Goal: Navigation & Orientation: Understand site structure

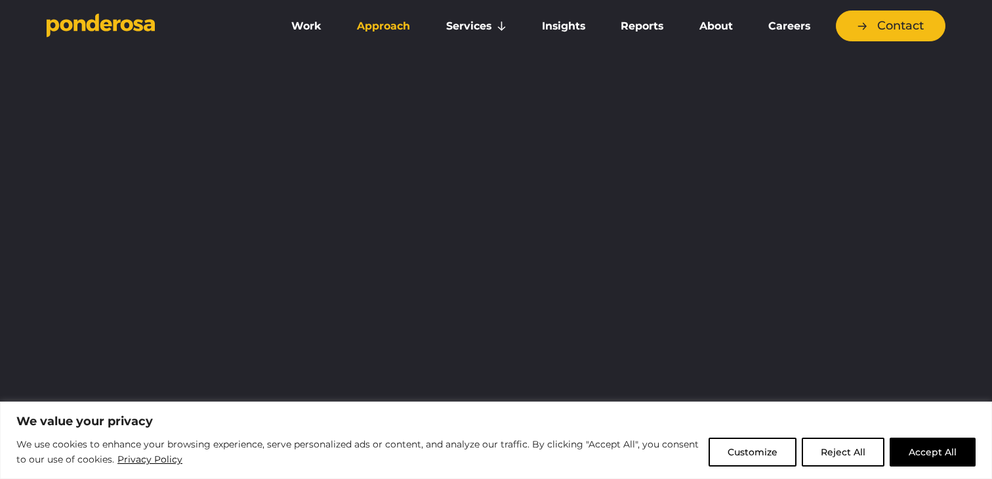
click at [384, 22] on link "Approach" at bounding box center [383, 26] width 83 height 28
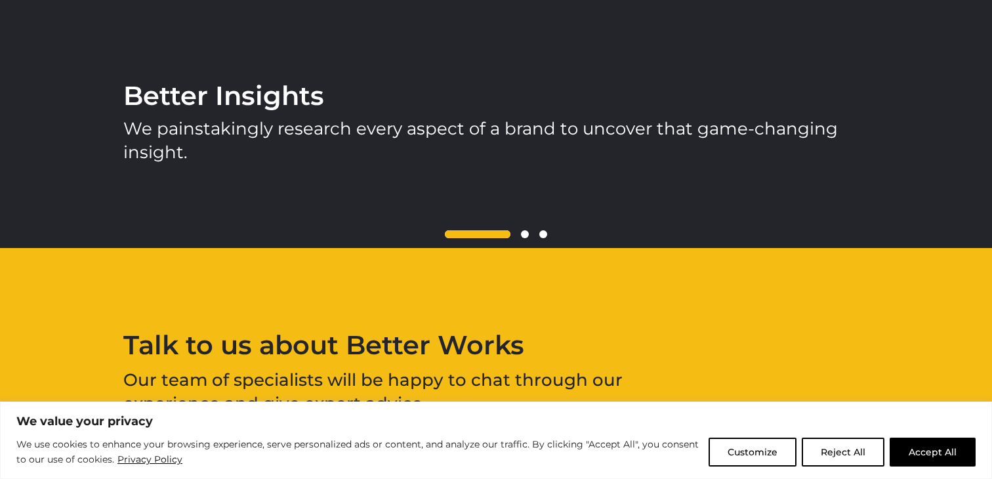
scroll to position [1907, 0]
click at [520, 233] on div at bounding box center [496, 236] width 746 height 16
click at [524, 234] on span at bounding box center [525, 235] width 8 height 8
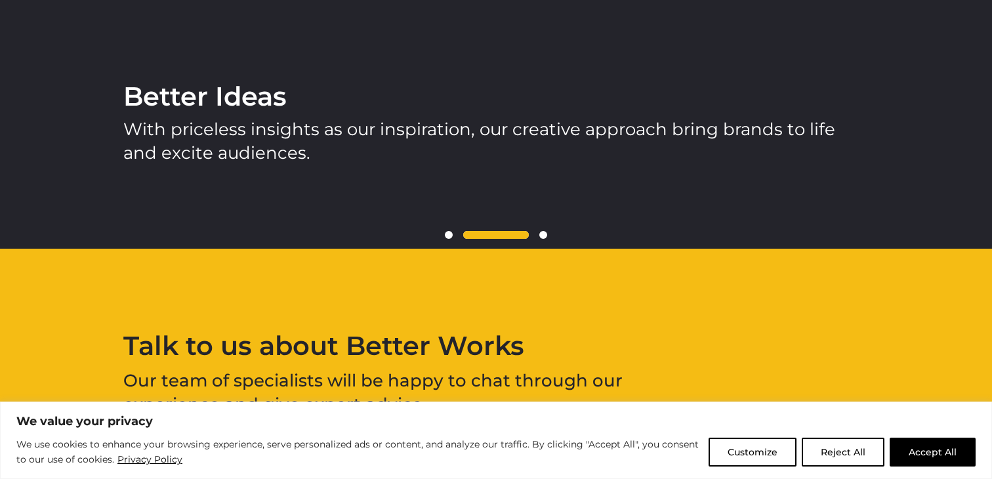
click at [545, 233] on span at bounding box center [544, 235] width 8 height 8
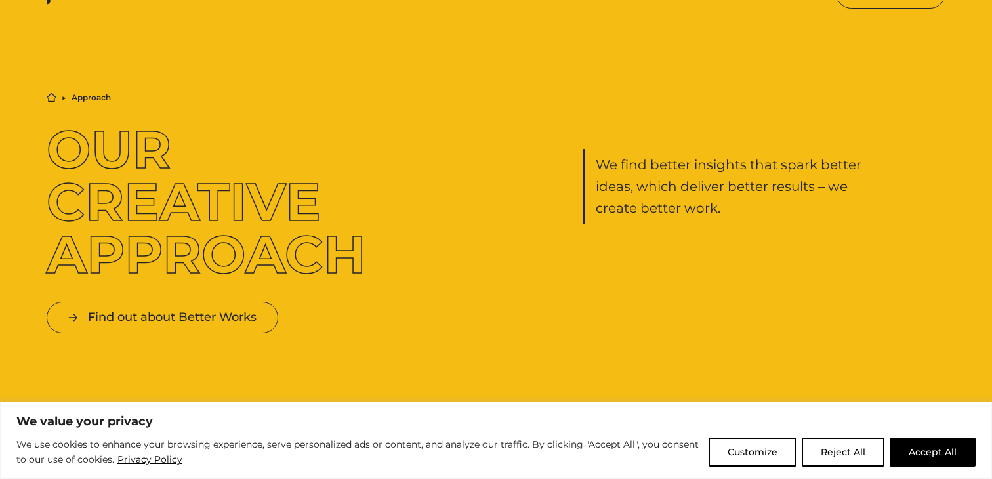
scroll to position [0, 0]
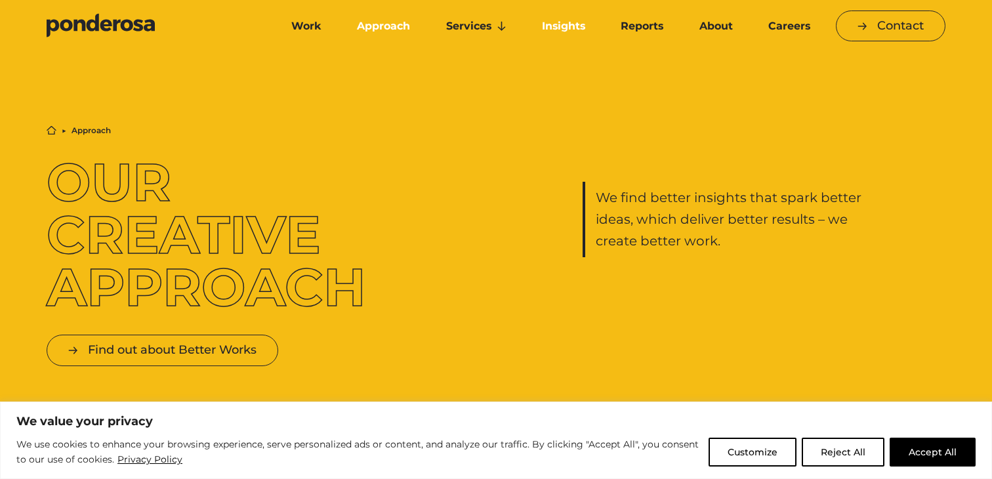
click at [549, 27] on link "Insights" at bounding box center [564, 26] width 74 height 28
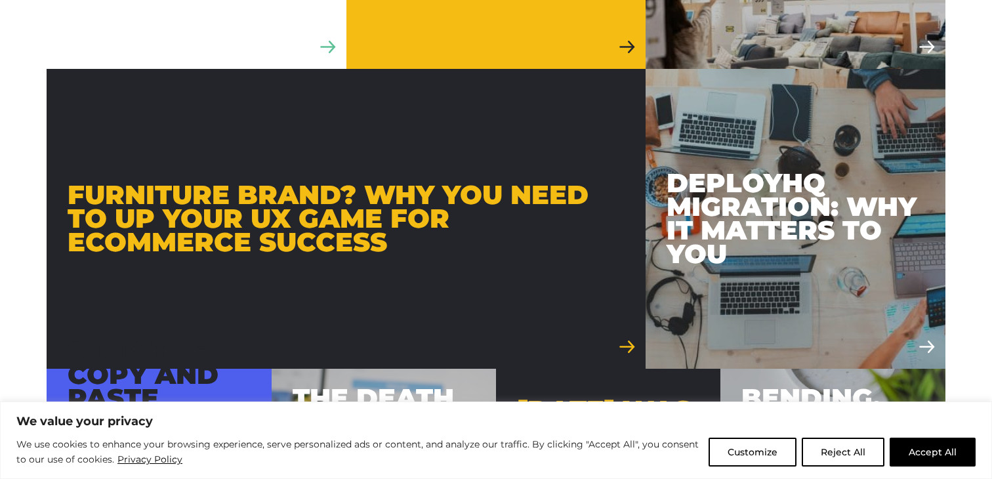
scroll to position [1136, 0]
